Goal: Task Accomplishment & Management: Use online tool/utility

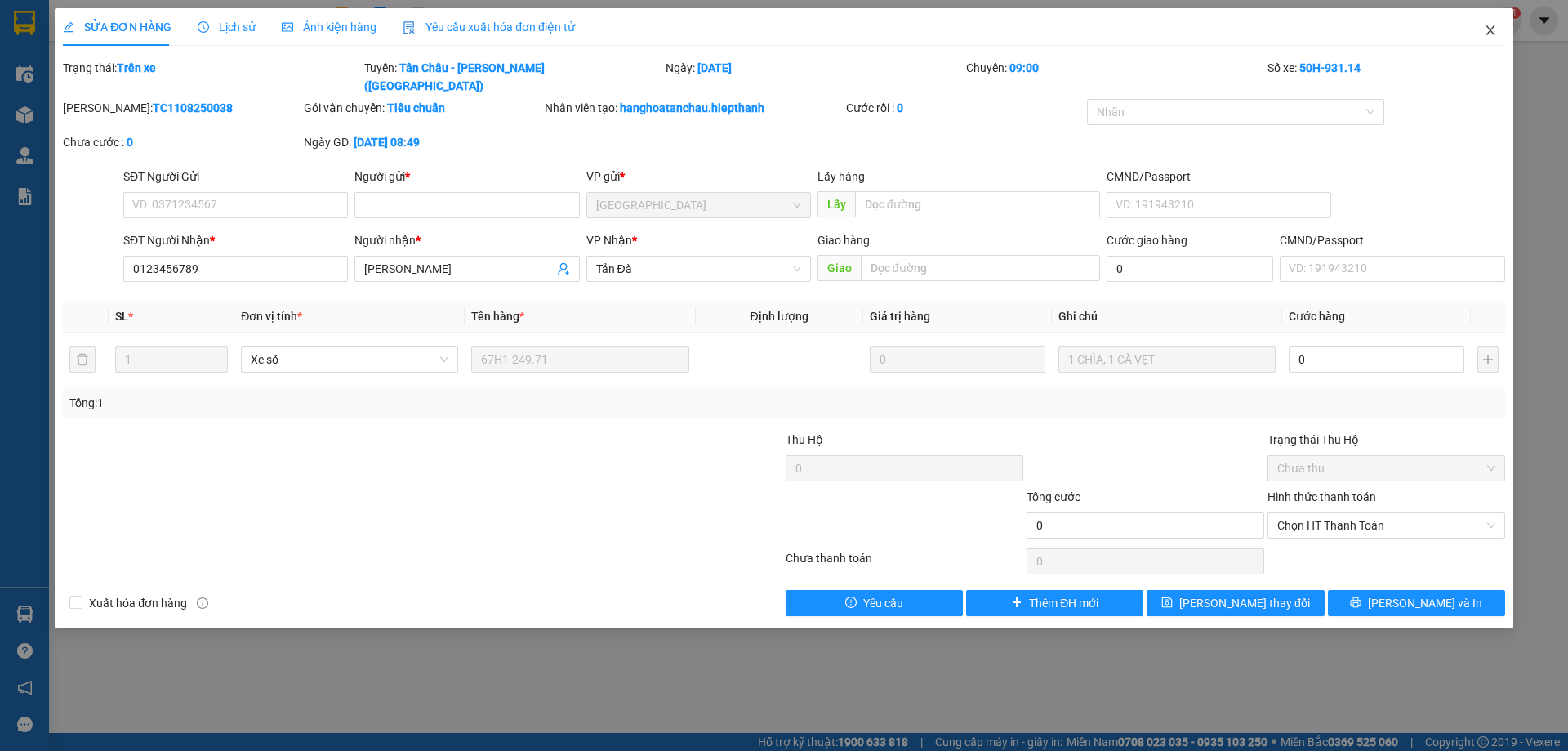
drag, startPoint x: 1490, startPoint y: 29, endPoint x: 1324, endPoint y: 4, distance: 167.9
click at [1490, 29] on icon "close" at bounding box center [1490, 30] width 13 height 13
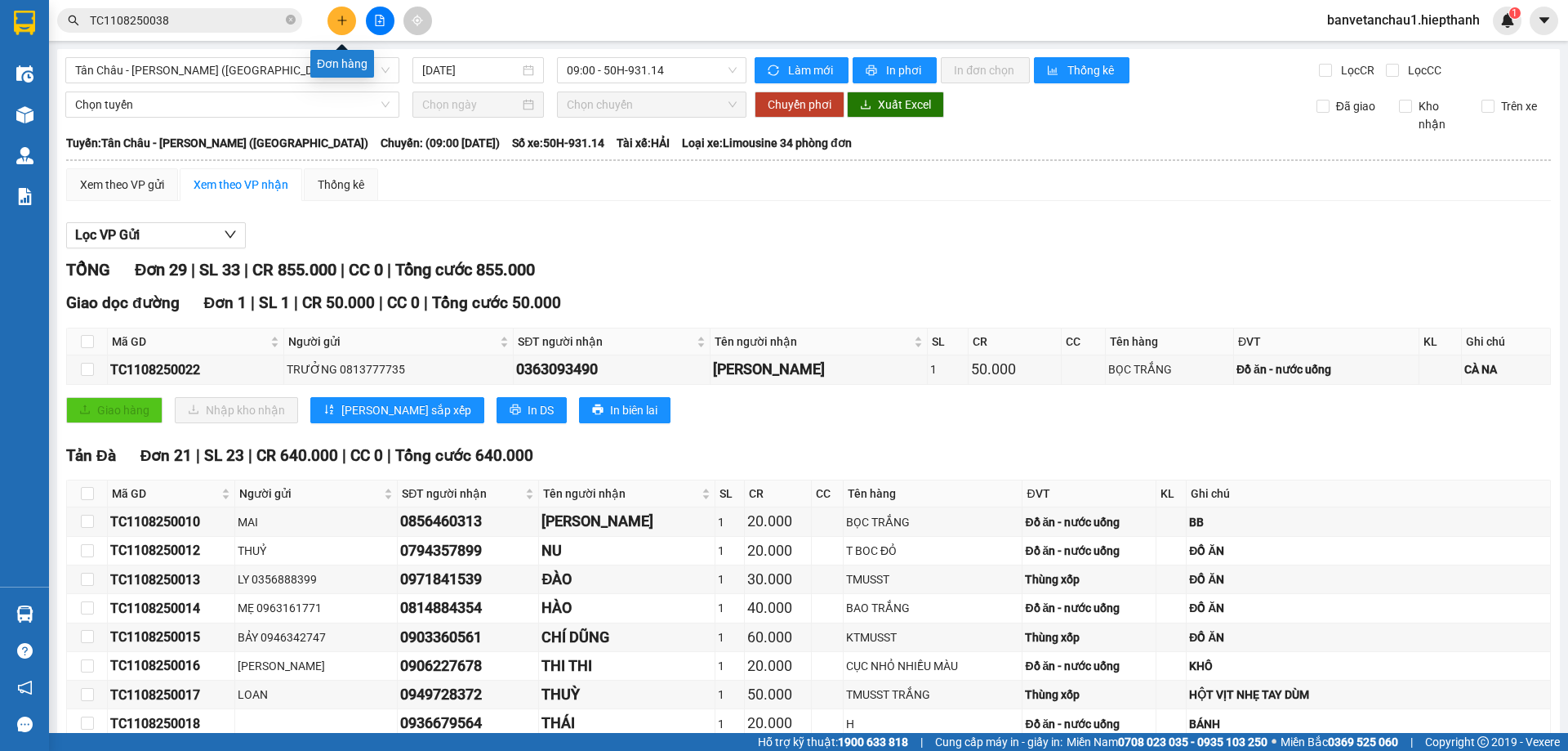
click at [338, 26] on button at bounding box center [342, 20] width 28 height 28
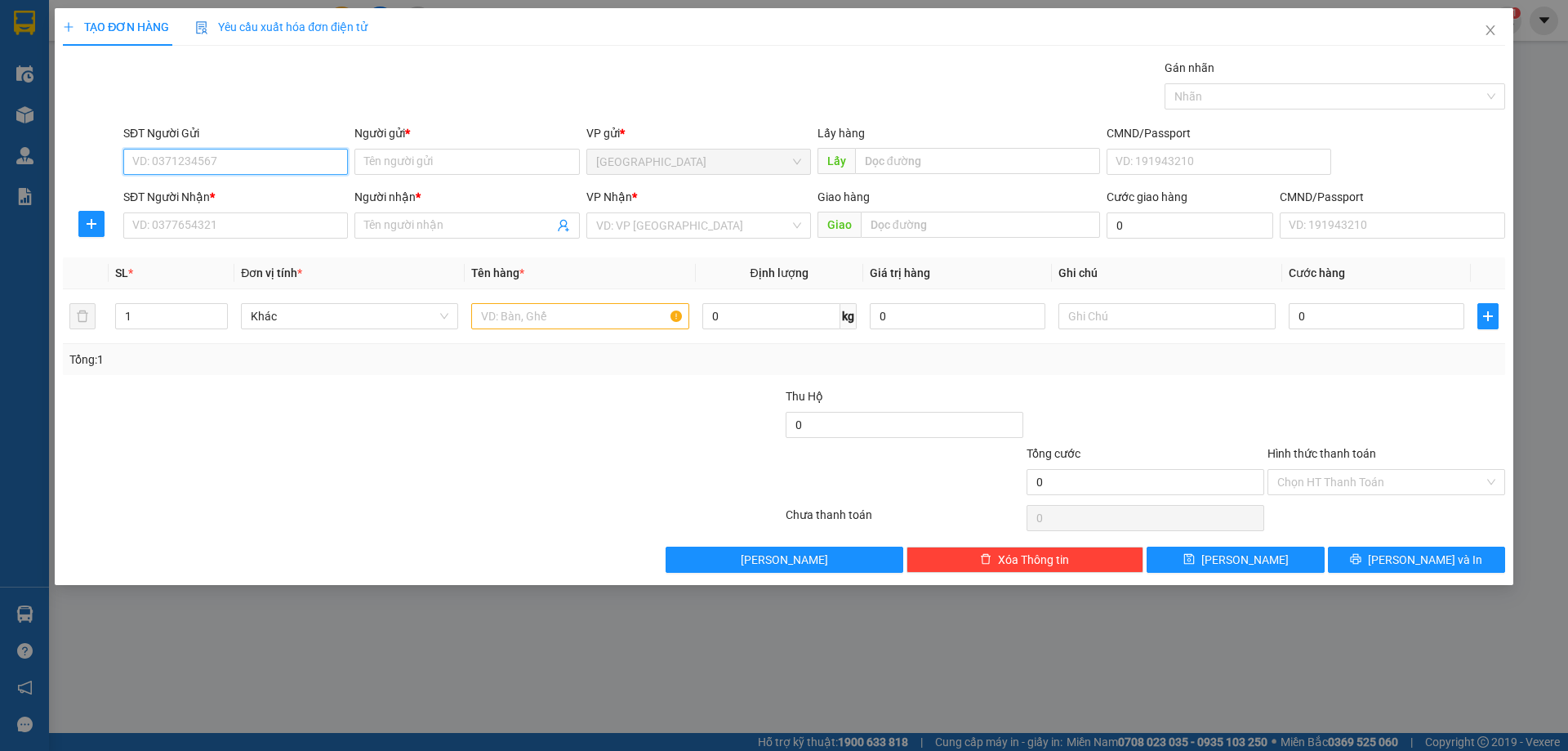
click at [289, 153] on input "SĐT Người Gửi" at bounding box center [236, 162] width 225 height 26
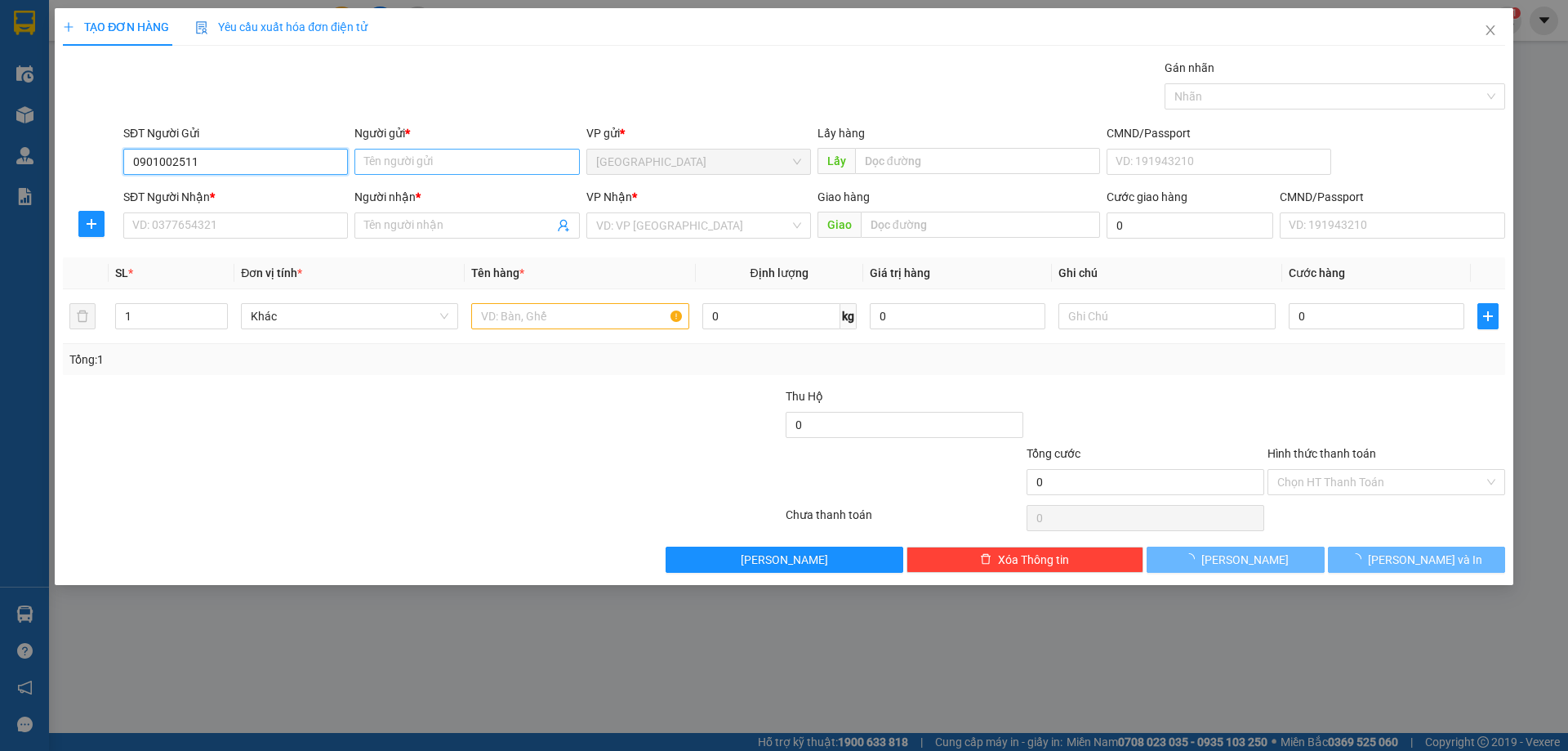
type input "0901002511"
click at [475, 164] on input "Người gửi *" at bounding box center [467, 162] width 225 height 26
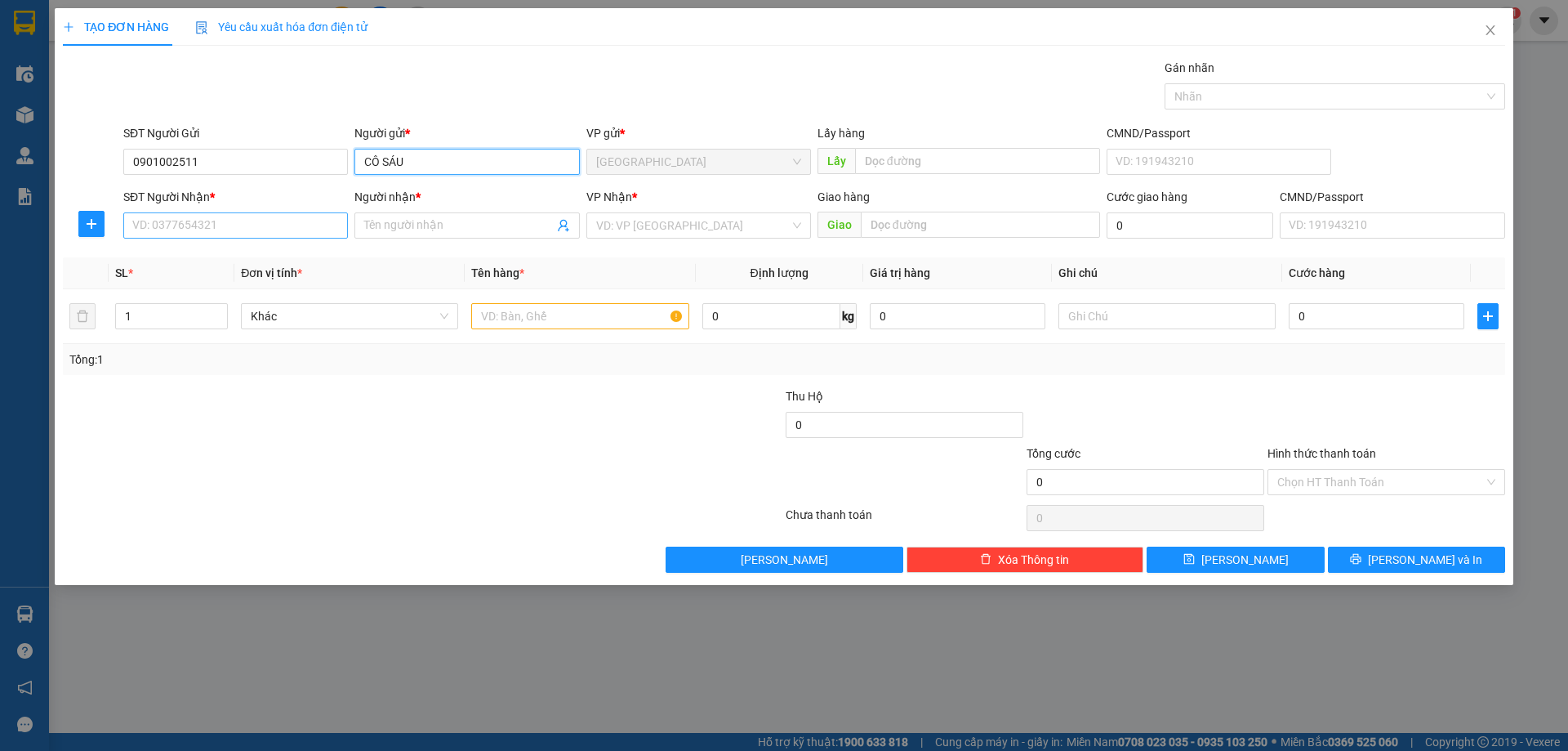
type input "CÔ SÁU"
click at [220, 217] on input "SĐT Người Nhận *" at bounding box center [236, 225] width 225 height 26
type input "0903709991"
click at [390, 232] on input "Người nhận *" at bounding box center [458, 226] width 189 height 18
type input "NGỌC DUY"
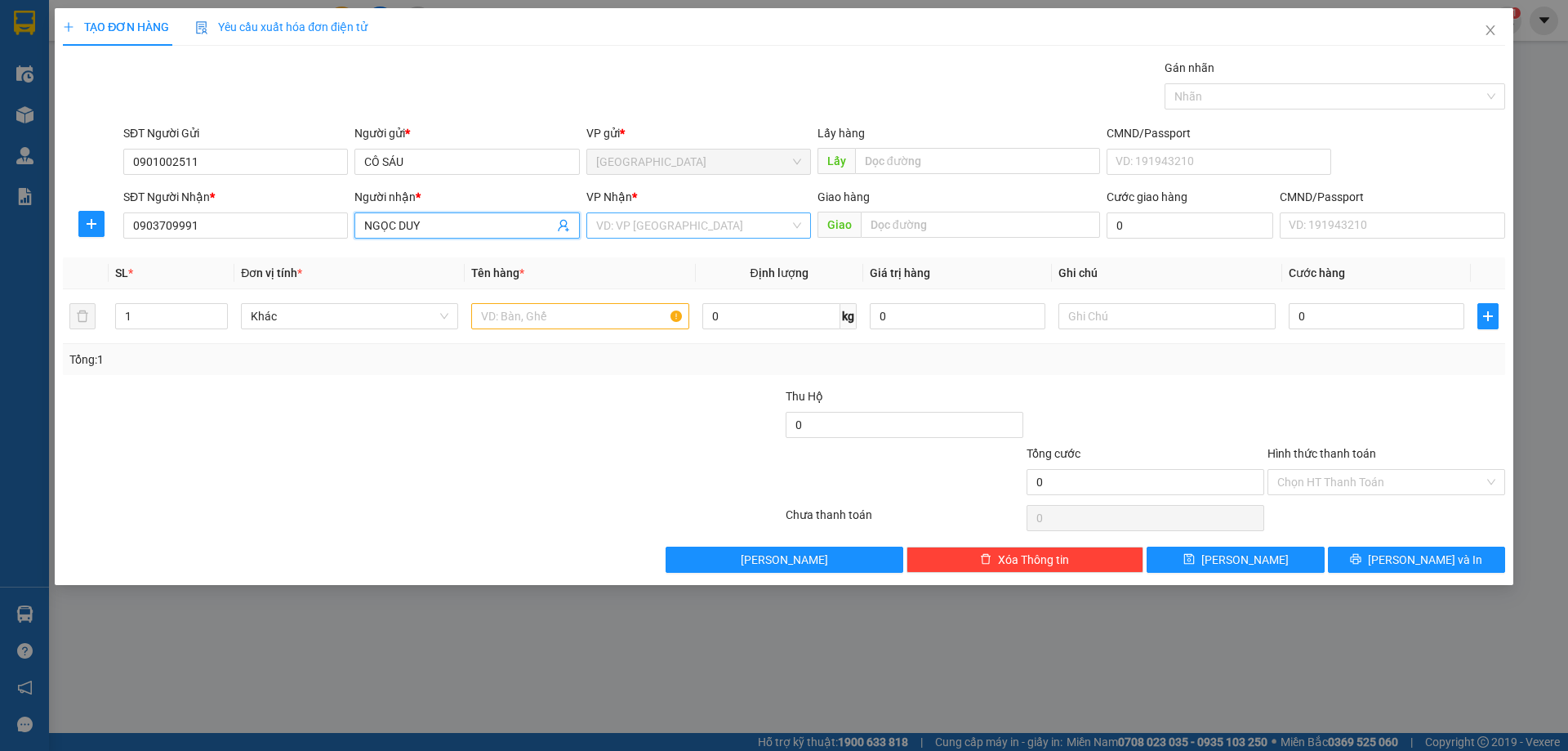
click at [690, 233] on input "search" at bounding box center [693, 225] width 194 height 25
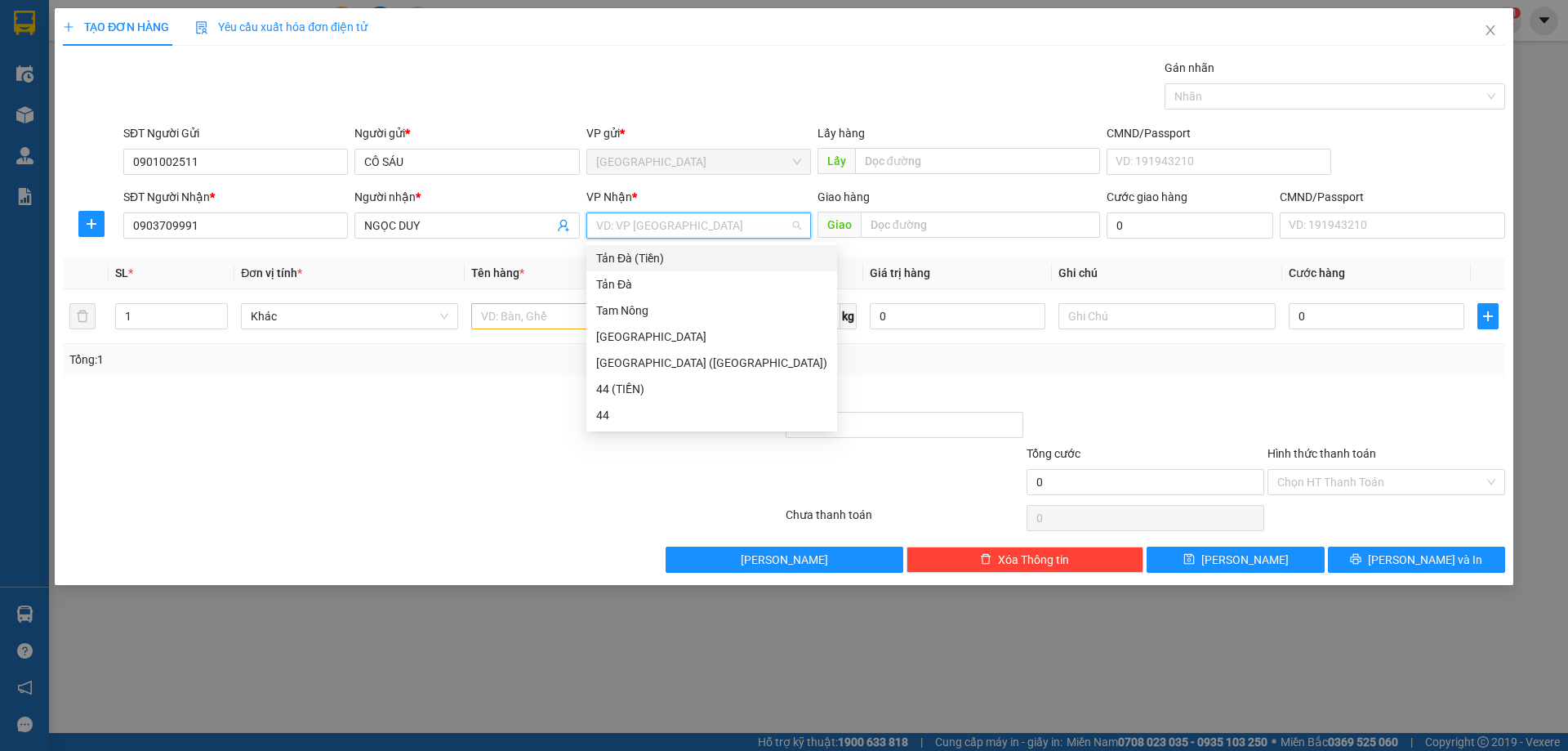
click at [672, 255] on div "Tản Đà (Tiền)" at bounding box center [711, 259] width 231 height 18
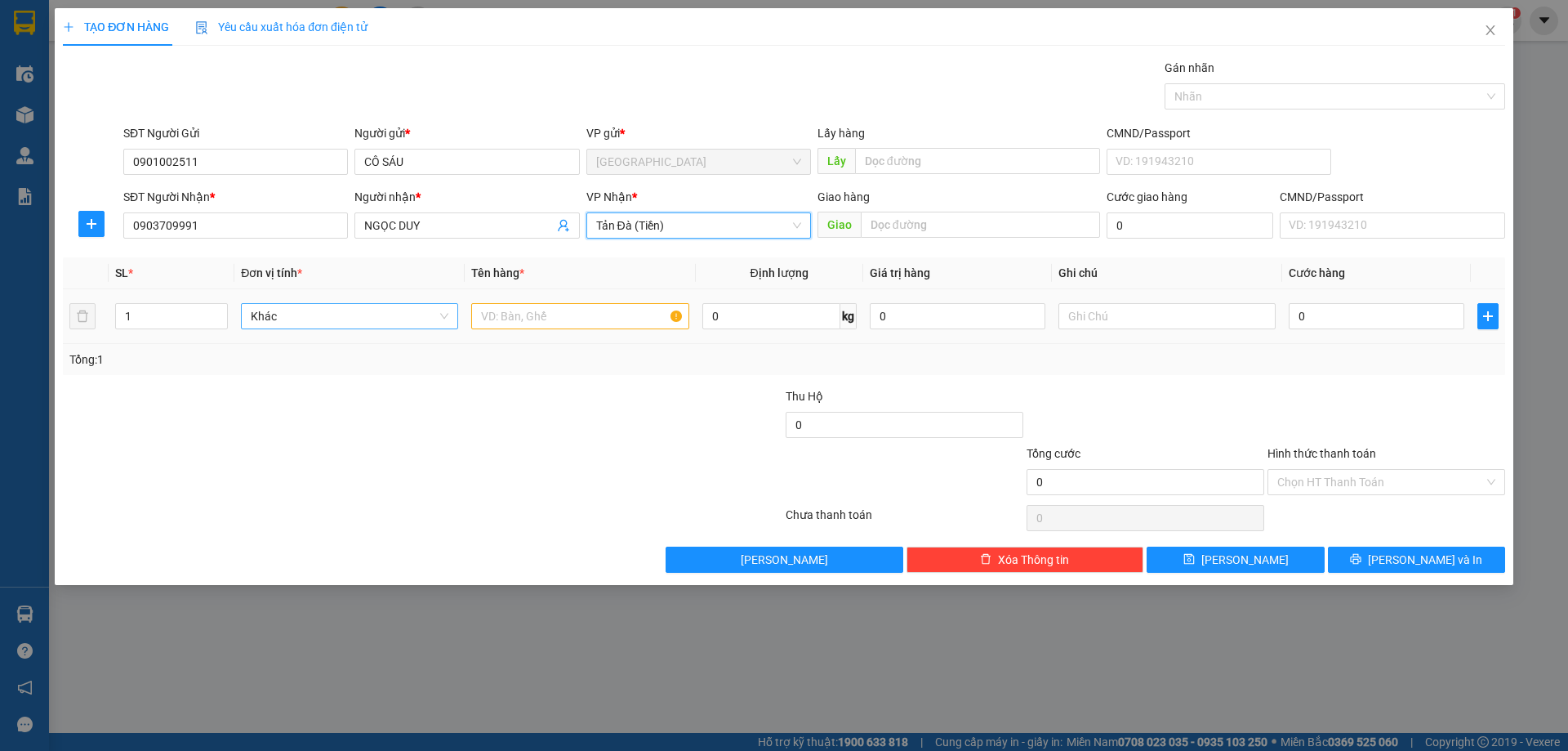
click at [338, 308] on span "Khác" at bounding box center [350, 316] width 197 height 25
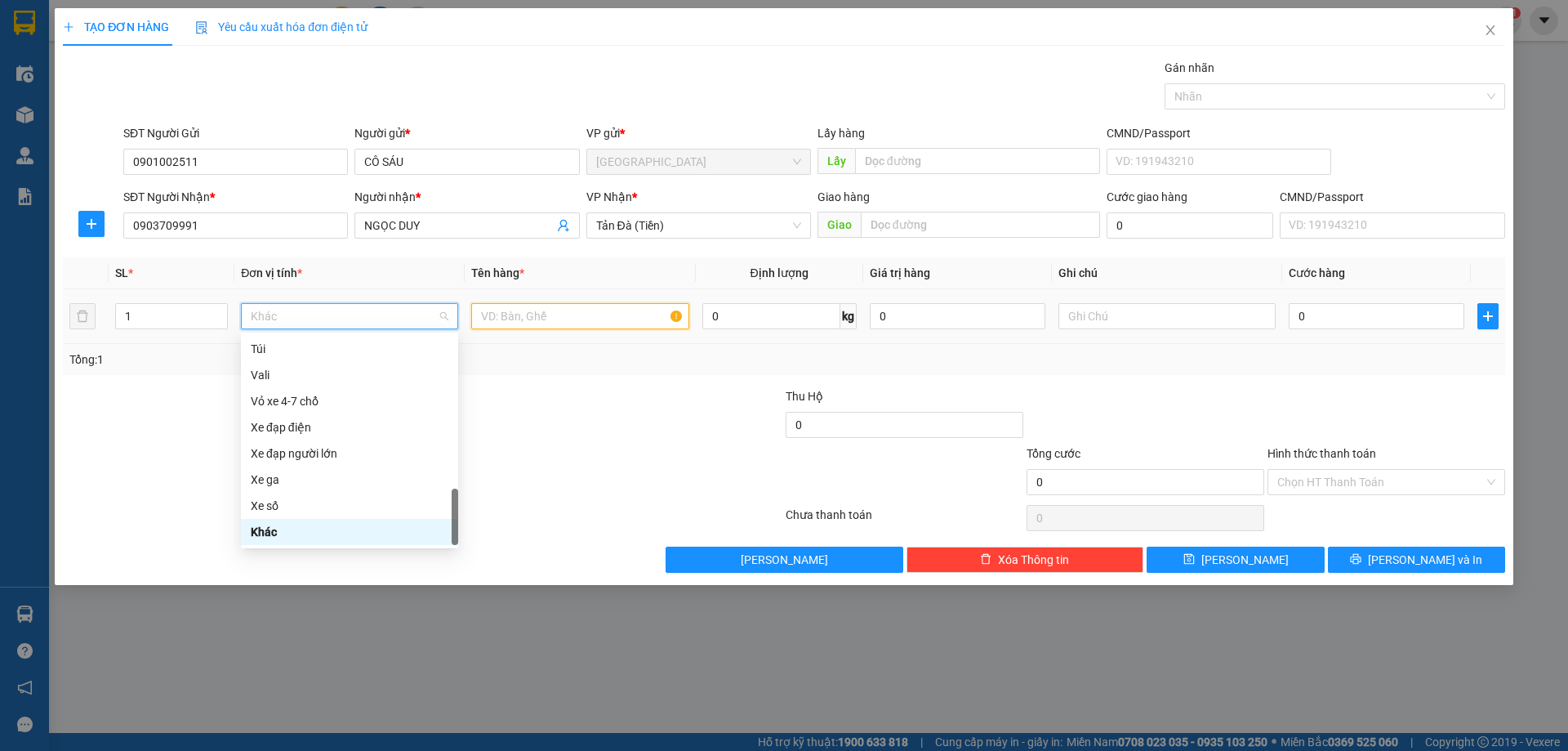
click at [525, 320] on input "text" at bounding box center [580, 316] width 217 height 26
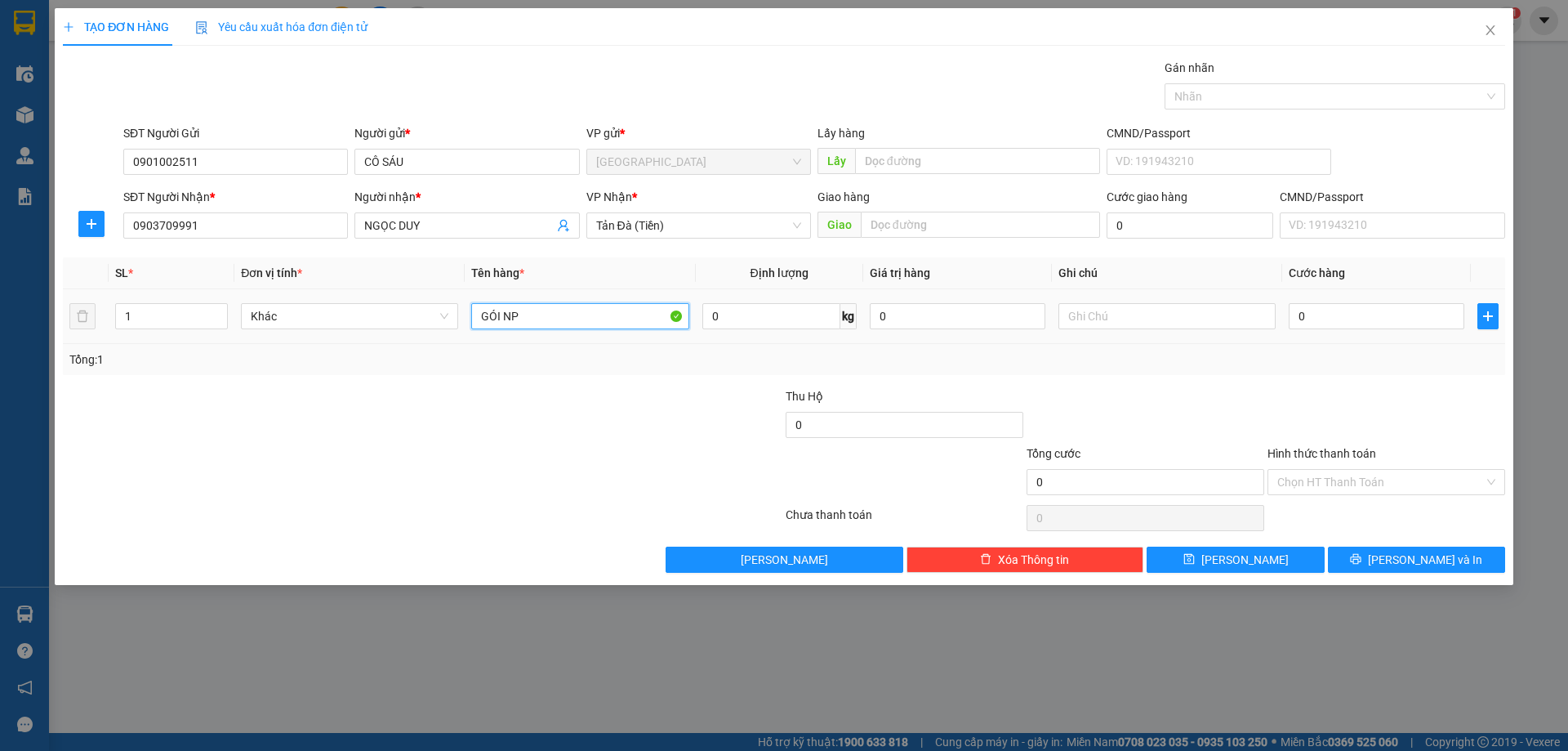
type input "GÓI NP"
type input "1"
type input "15"
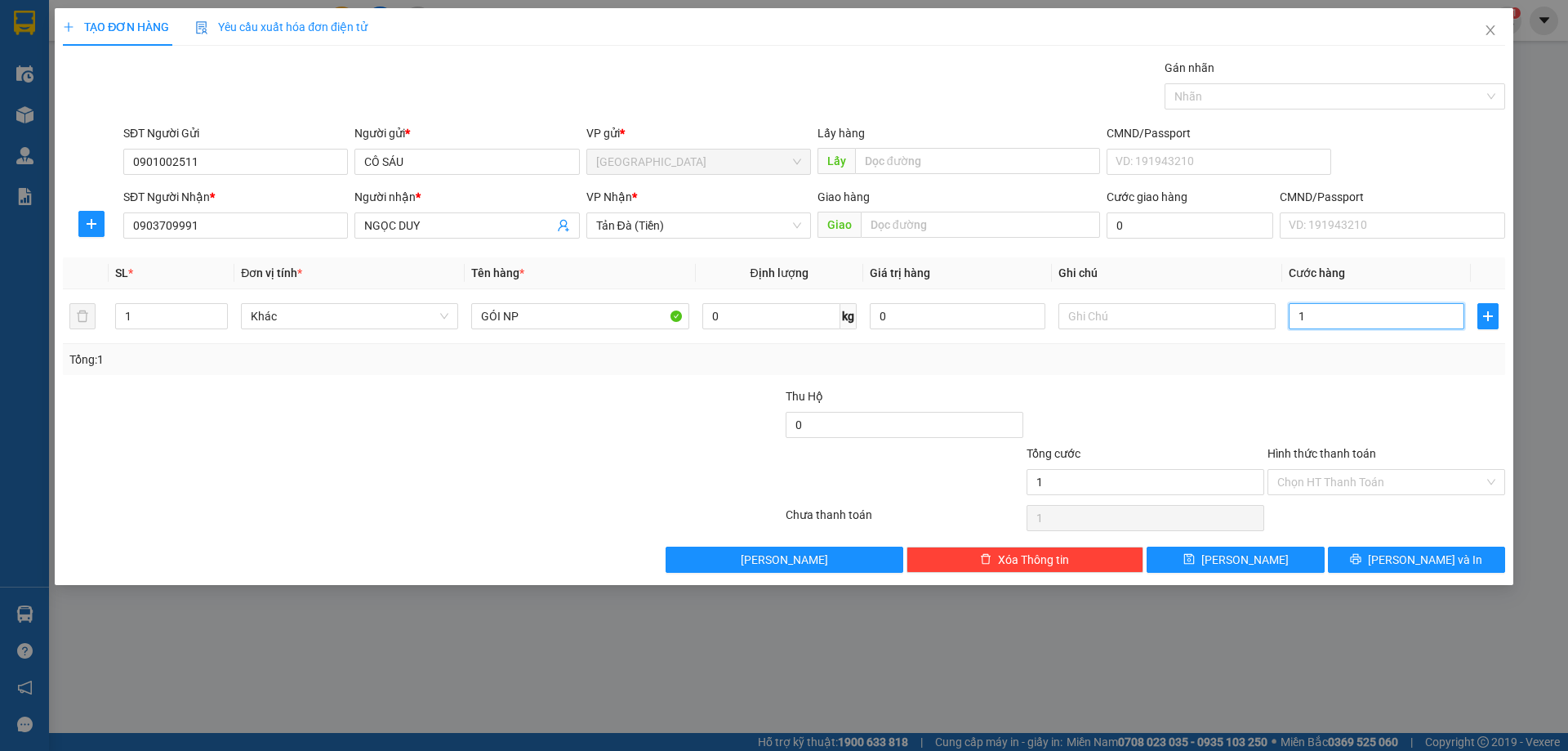
type input "15"
type input "150"
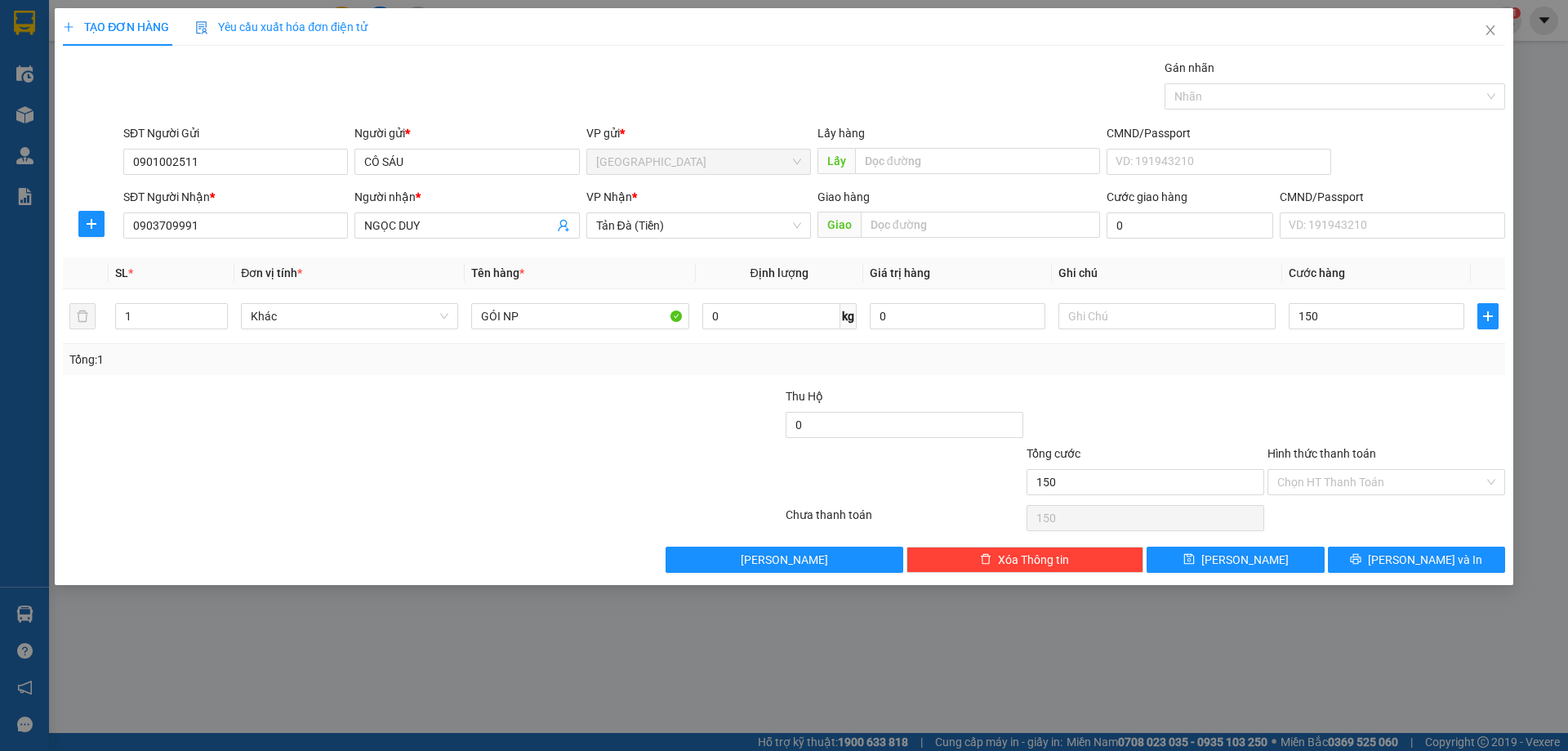
type input "150.000"
click at [1343, 354] on div "Tổng: 1" at bounding box center [784, 360] width 1429 height 18
click at [1363, 475] on input "Hình thức thanh toán" at bounding box center [1381, 481] width 206 height 25
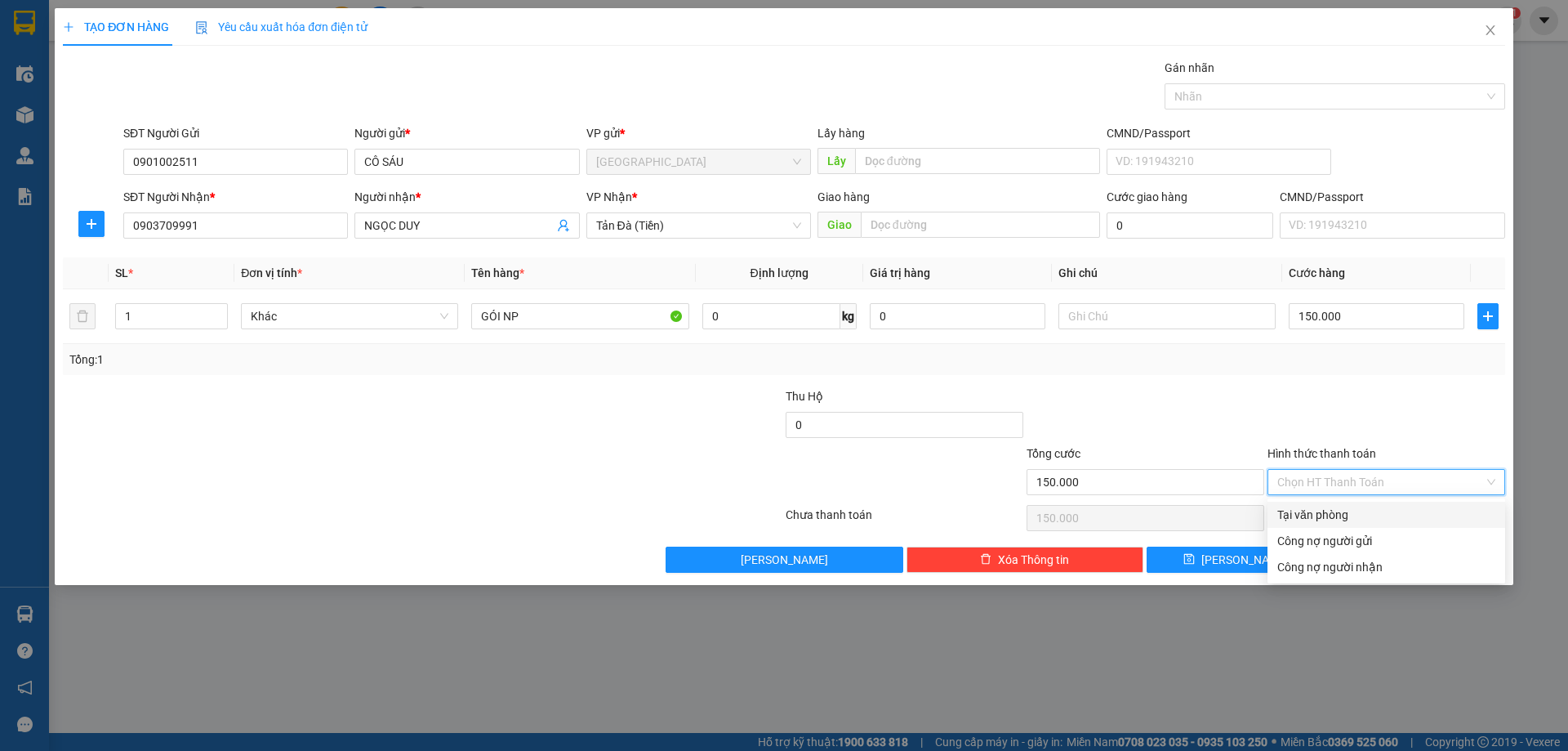
click at [1355, 506] on div "Tại văn phòng" at bounding box center [1386, 515] width 218 height 18
type input "0"
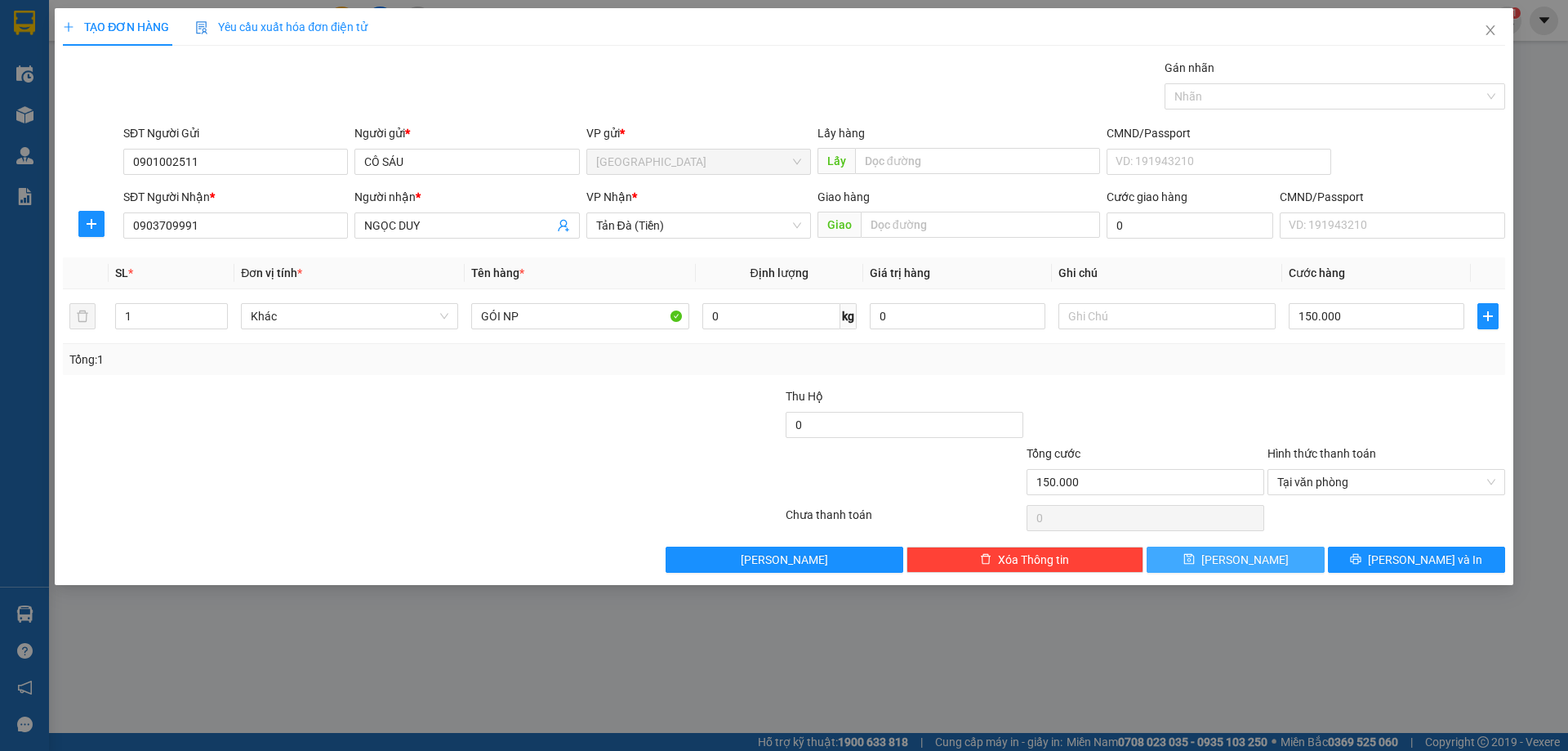
click at [1291, 554] on button "[PERSON_NAME]" at bounding box center [1235, 559] width 177 height 26
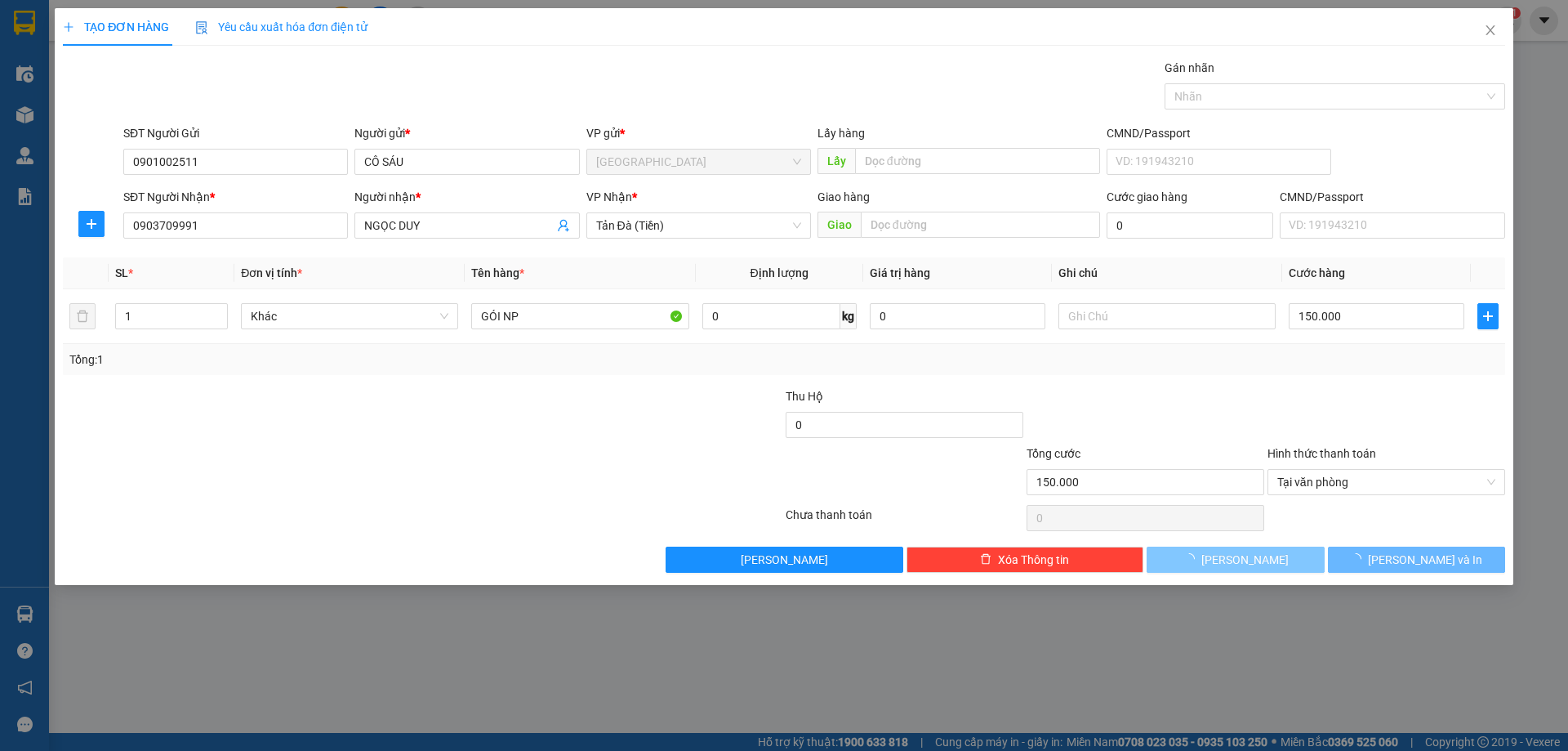
type input "0"
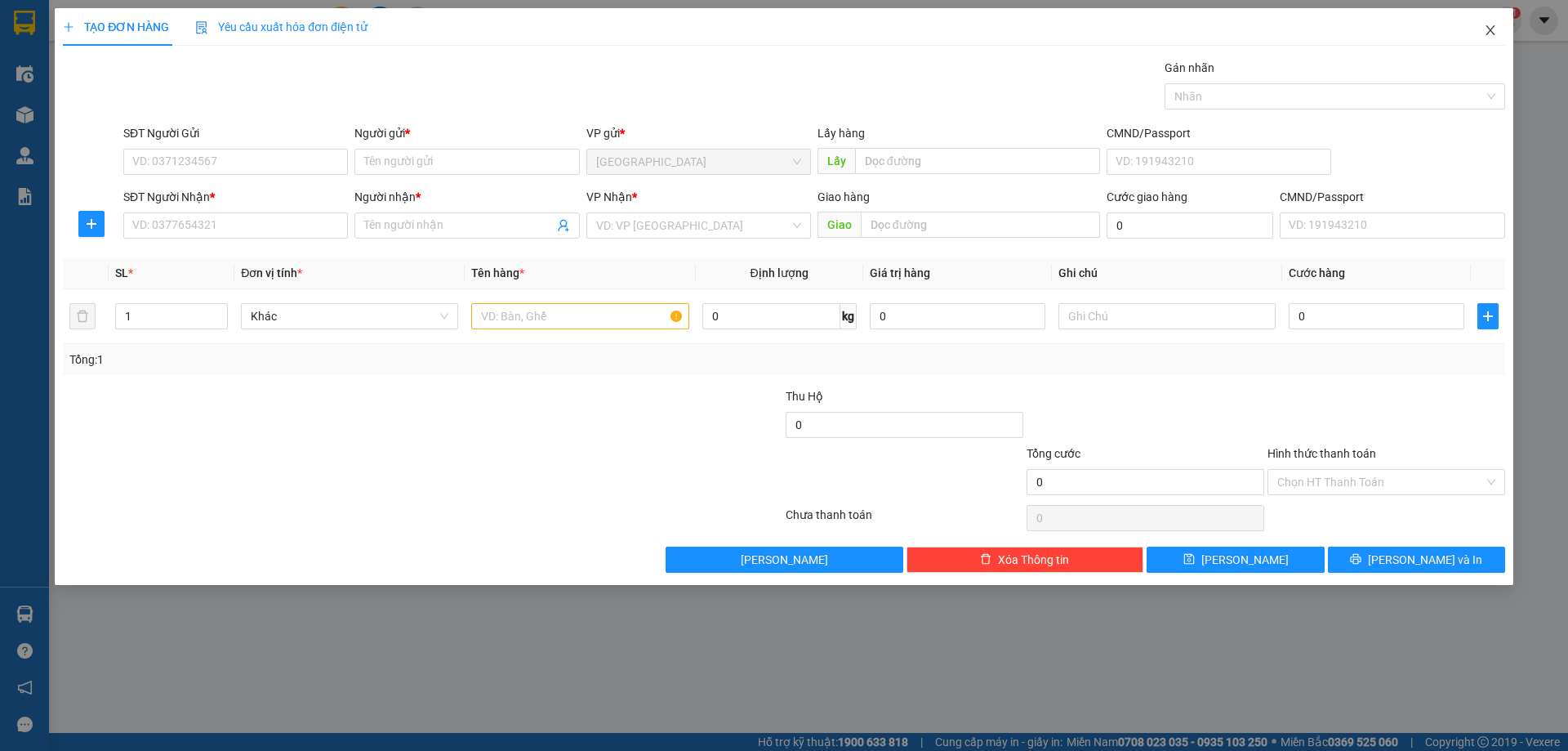
click at [1491, 32] on icon "close" at bounding box center [1490, 30] width 9 height 10
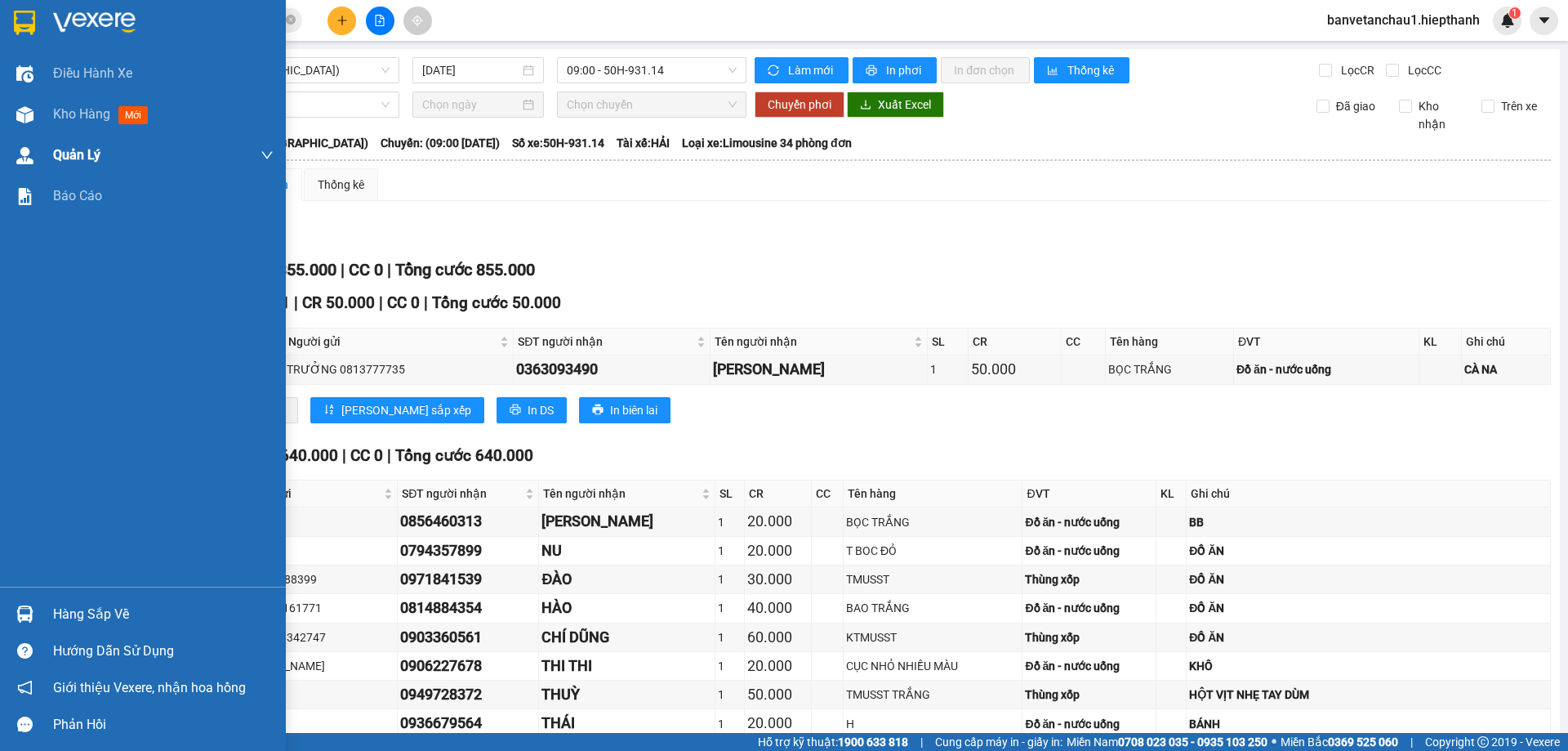
click at [112, 108] on div "Kho hàng mới" at bounding box center [103, 114] width 101 height 20
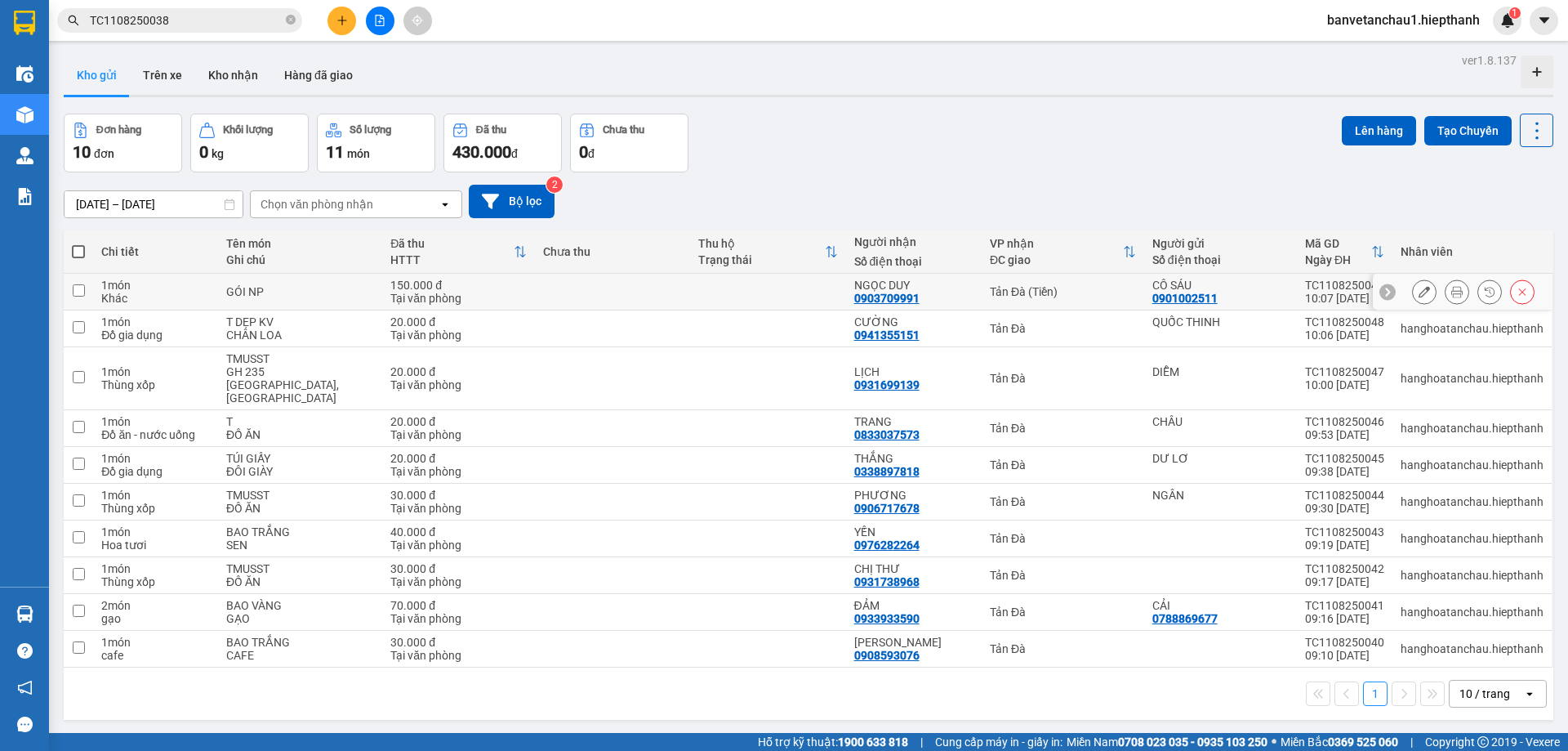
click at [90, 298] on td at bounding box center [79, 292] width 29 height 37
checkbox input "true"
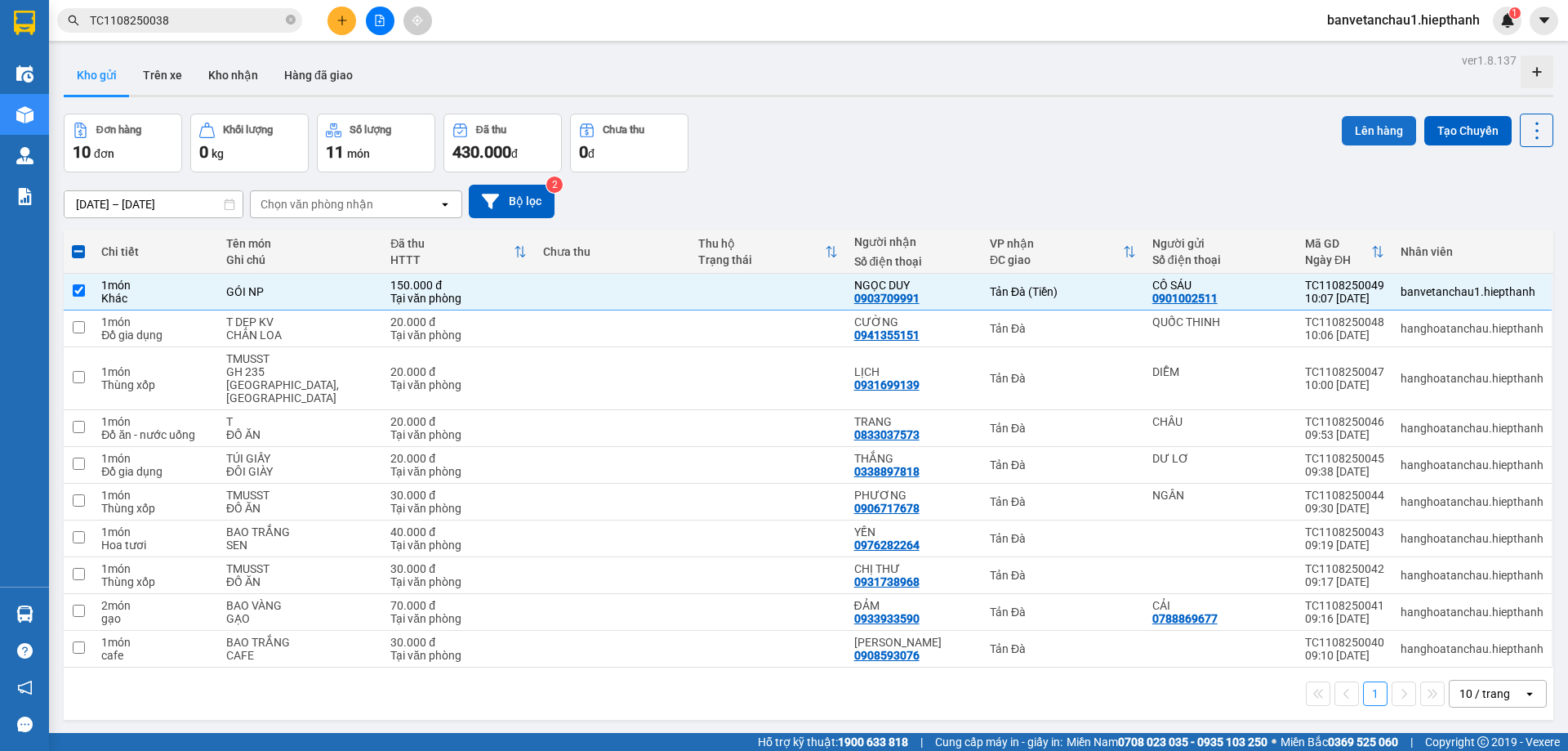
click at [1366, 126] on button "Lên hàng" at bounding box center [1378, 131] width 74 height 29
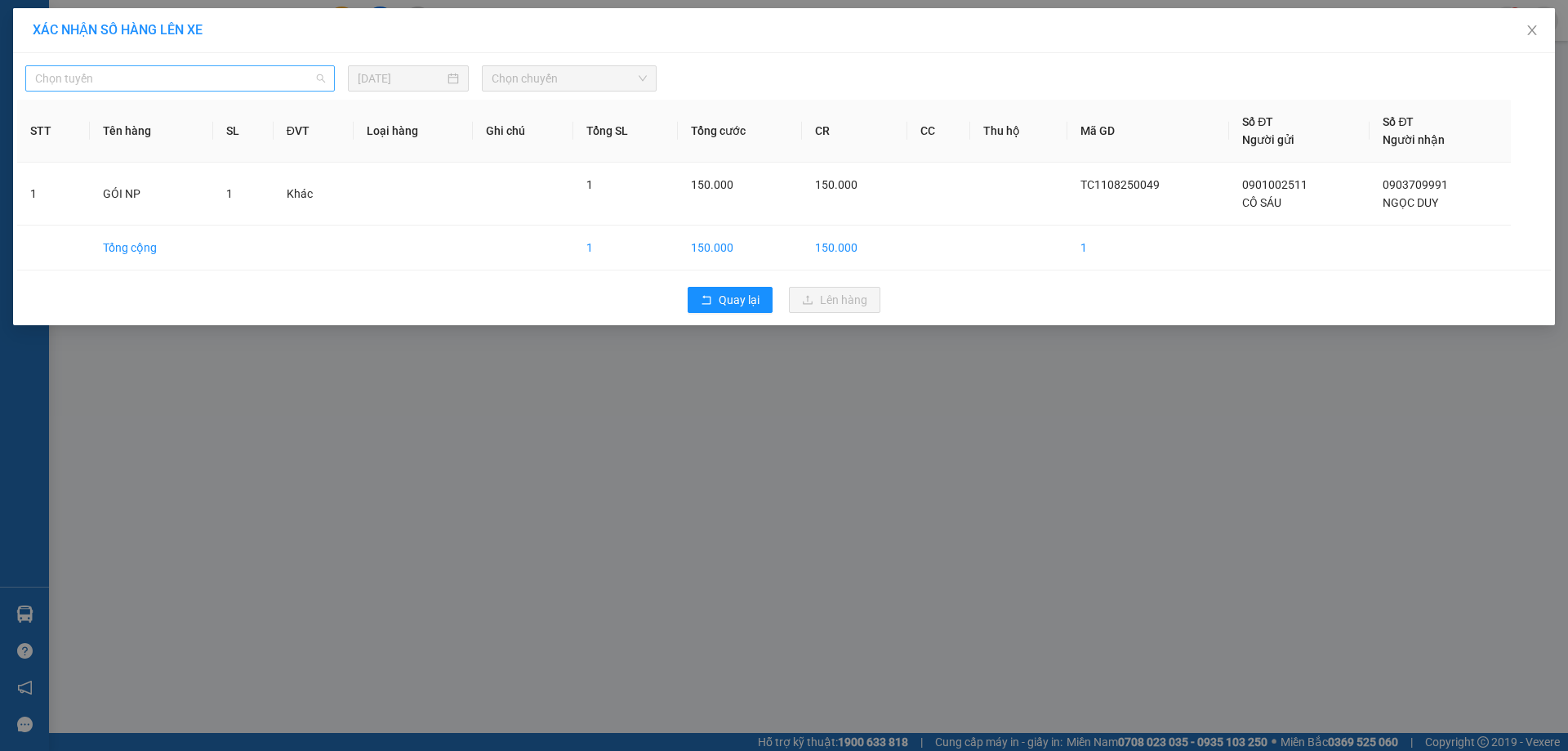
click at [260, 80] on span "Chọn tuyến" at bounding box center [179, 78] width 289 height 25
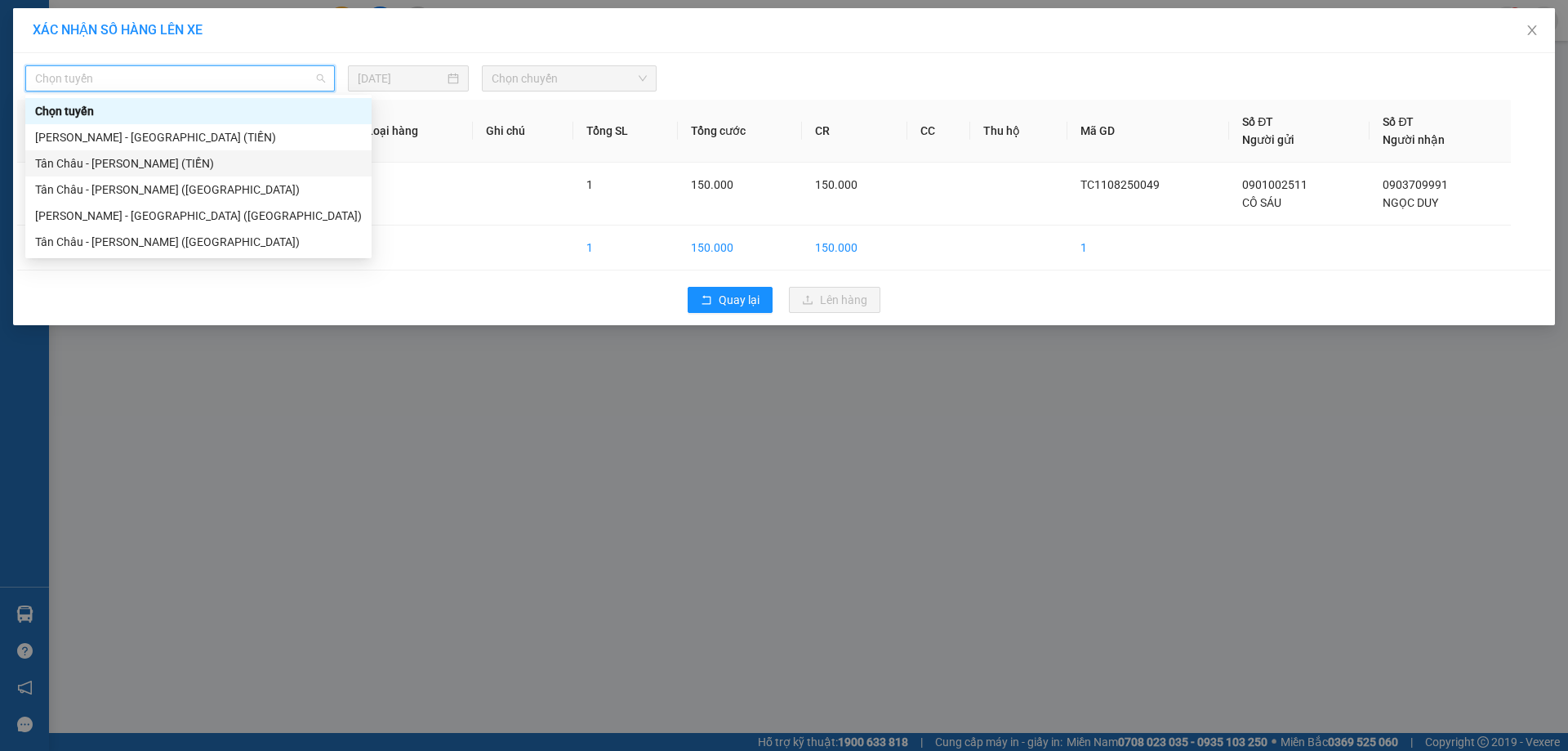
click at [179, 158] on div "Tân Châu - [PERSON_NAME] (TIỀN)" at bounding box center [198, 164] width 327 height 18
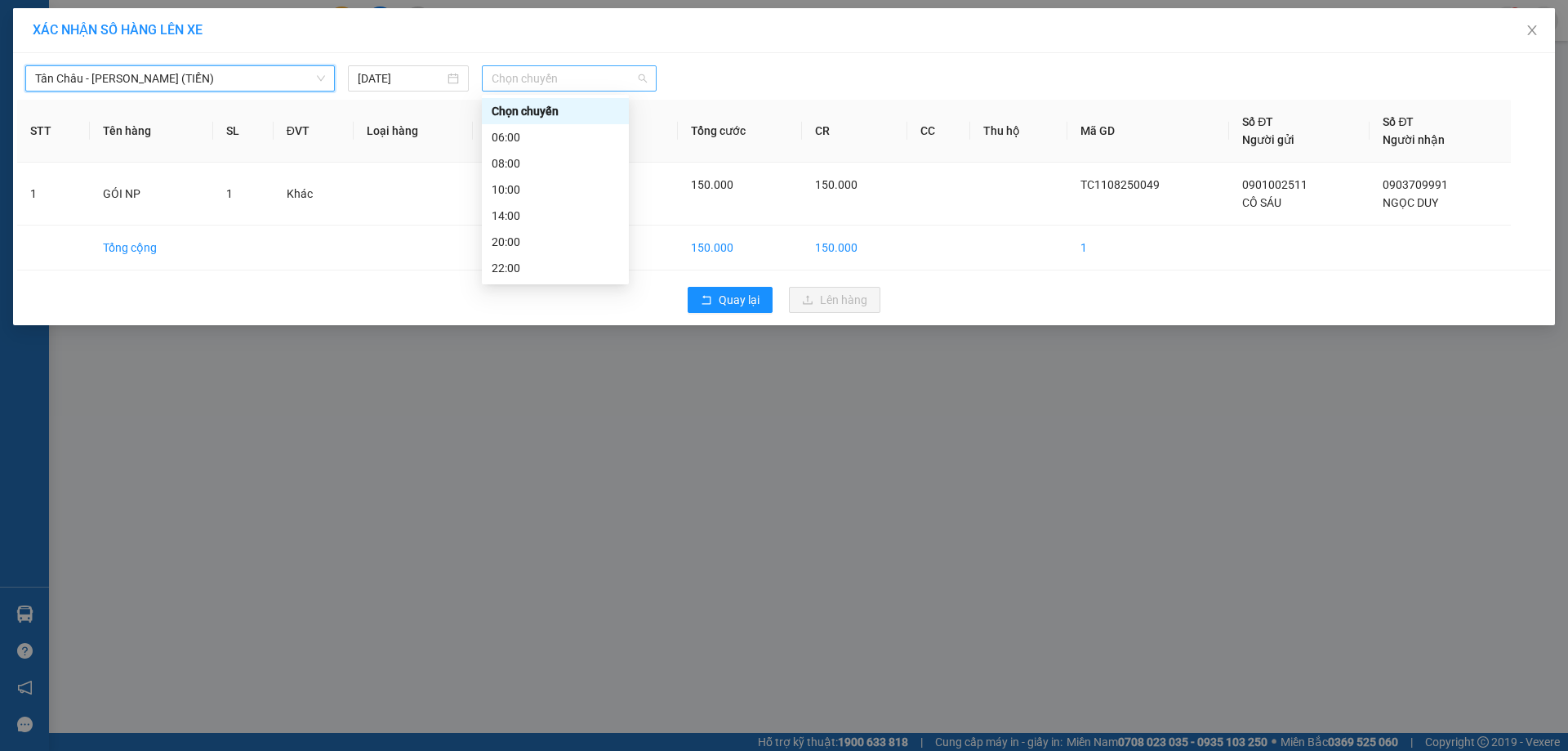
click at [596, 79] on span "Chọn chuyến" at bounding box center [569, 78] width 155 height 25
click at [548, 188] on div "10:00" at bounding box center [554, 190] width 127 height 18
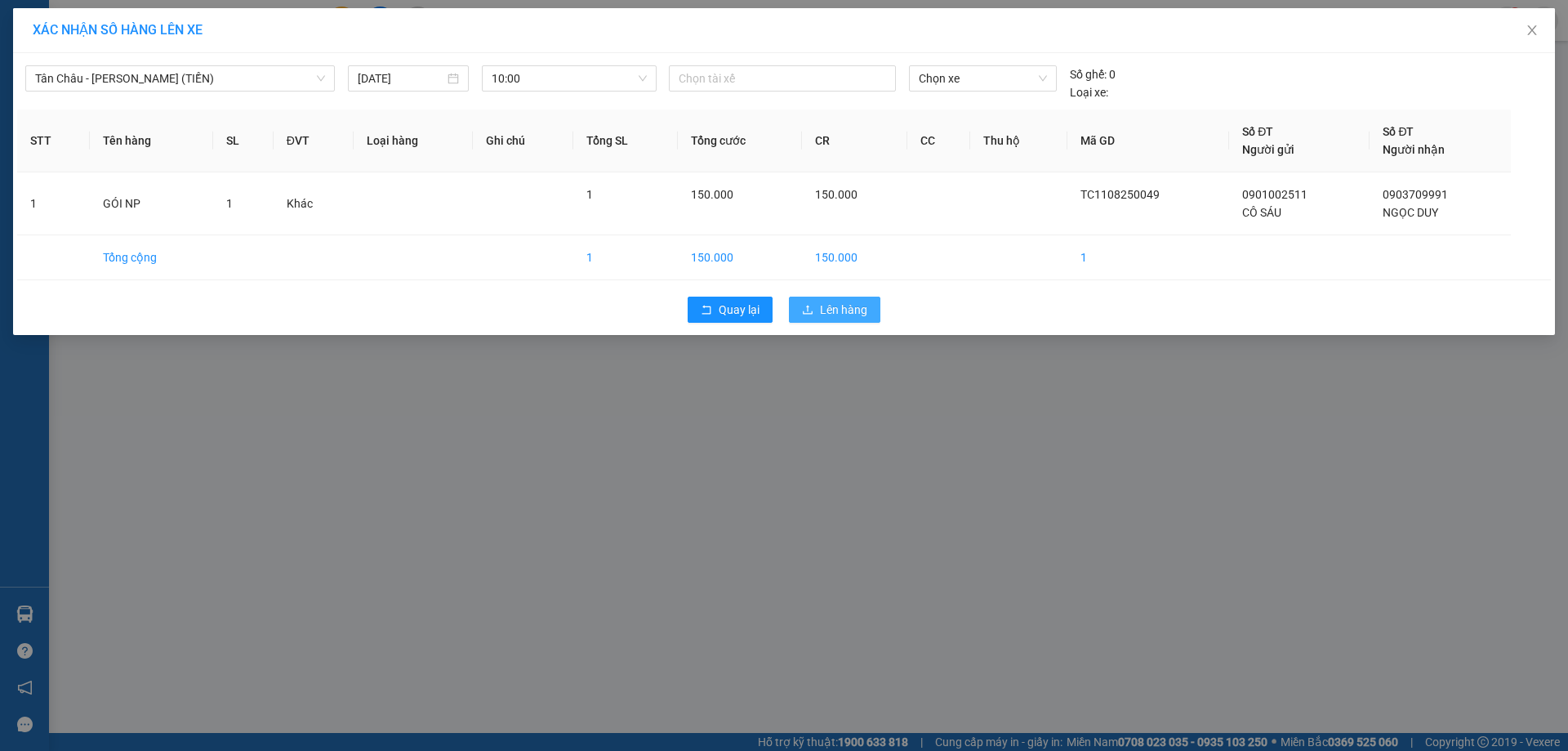
click at [841, 301] on span "Lên hàng" at bounding box center [844, 310] width 47 height 18
